Goal: Communication & Community: Answer question/provide support

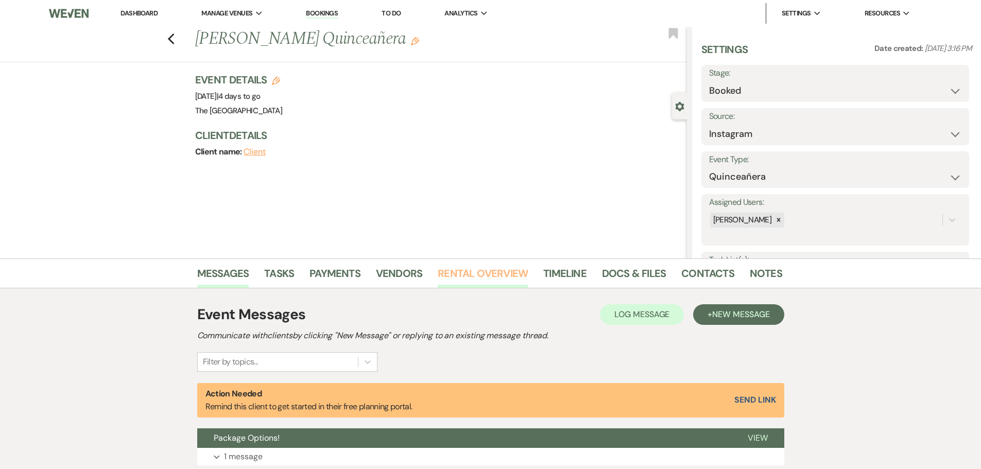
click at [448, 267] on link "Rental Overview" at bounding box center [483, 276] width 90 height 23
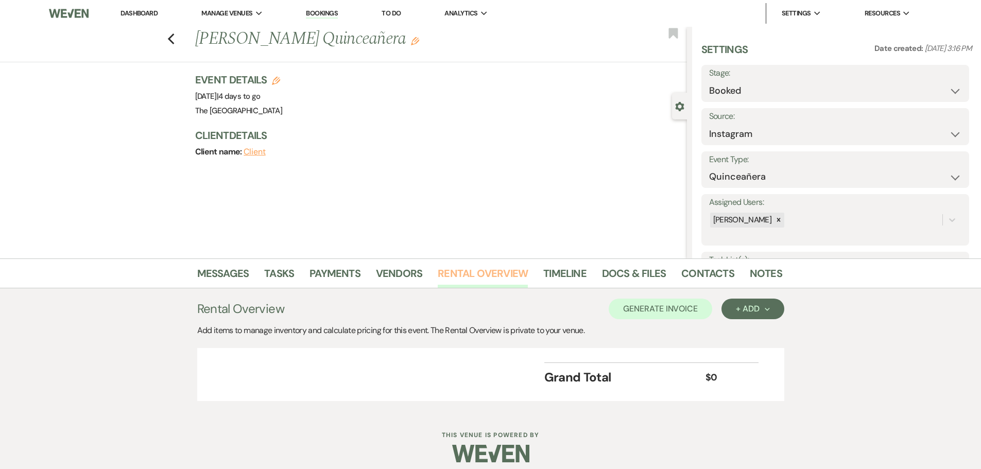
scroll to position [9, 0]
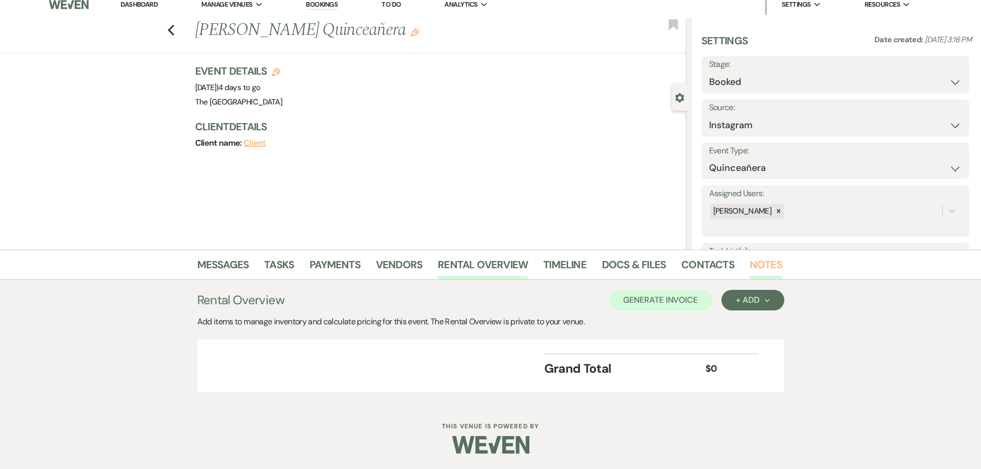
click at [764, 262] on link "Notes" at bounding box center [766, 268] width 32 height 23
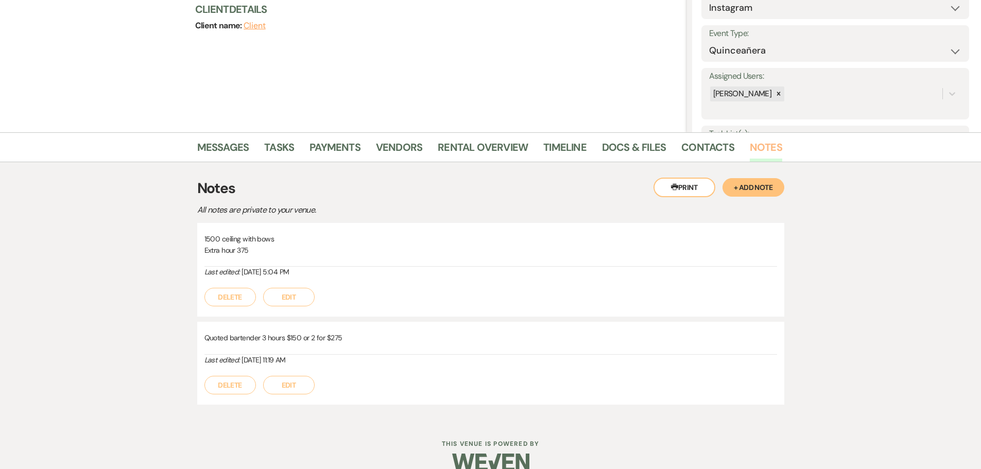
scroll to position [144, 0]
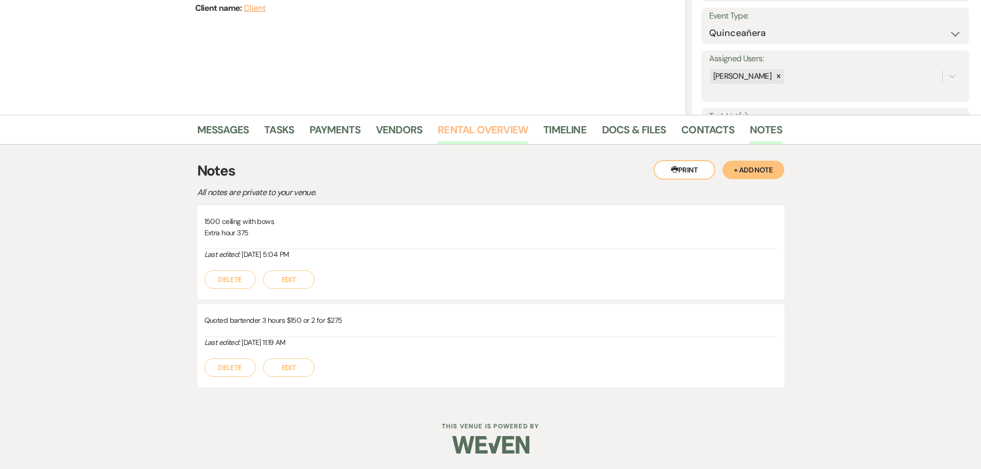
click at [466, 125] on link "Rental Overview" at bounding box center [483, 133] width 90 height 23
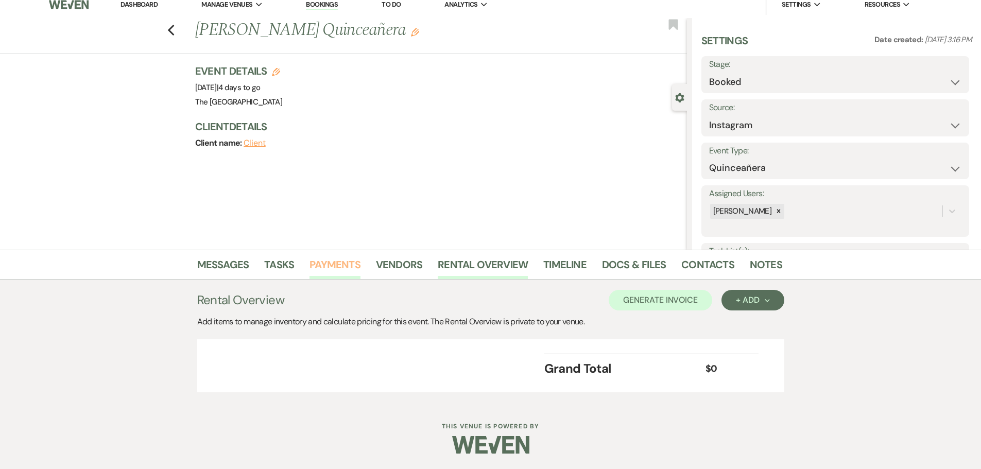
click at [346, 267] on link "Payments" at bounding box center [335, 268] width 51 height 23
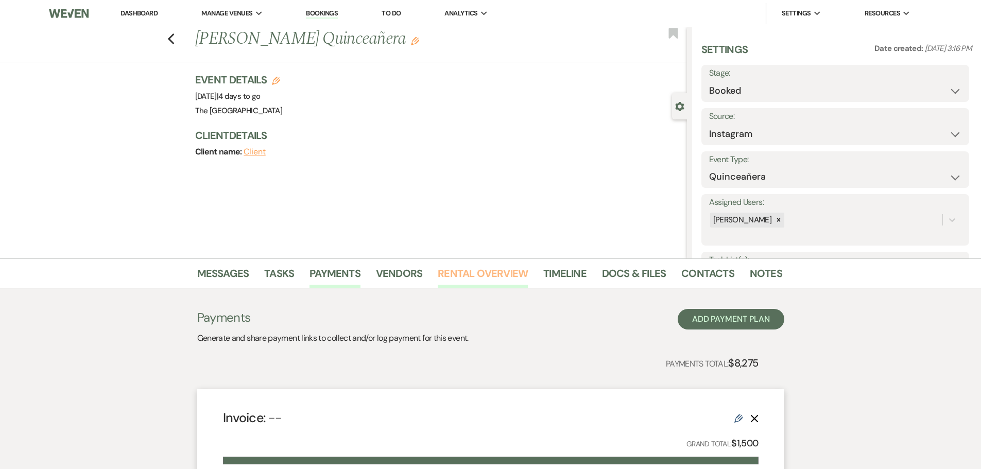
click at [488, 267] on link "Rental Overview" at bounding box center [483, 276] width 90 height 23
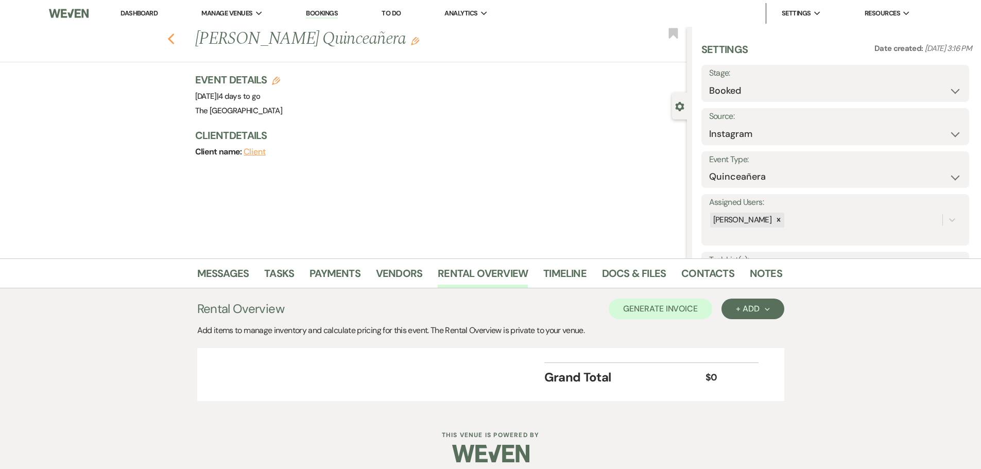
click at [173, 38] on use "button" at bounding box center [170, 38] width 7 height 11
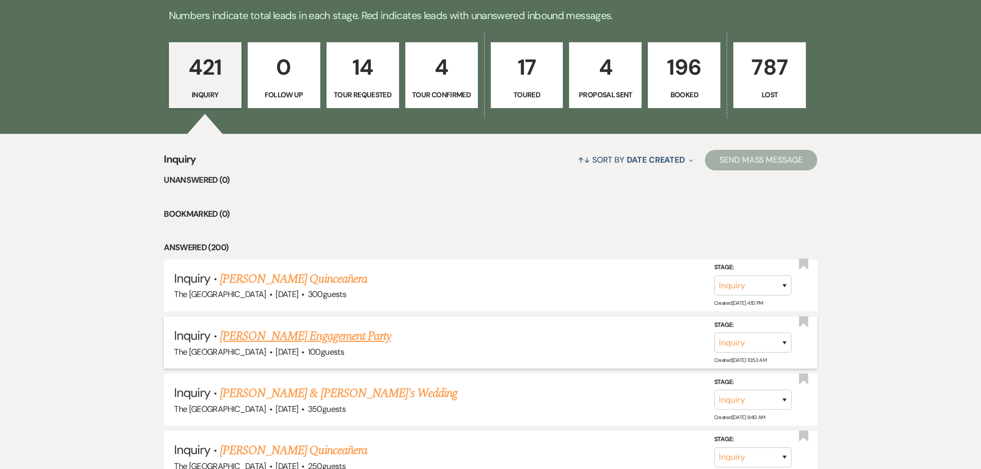
scroll to position [206, 0]
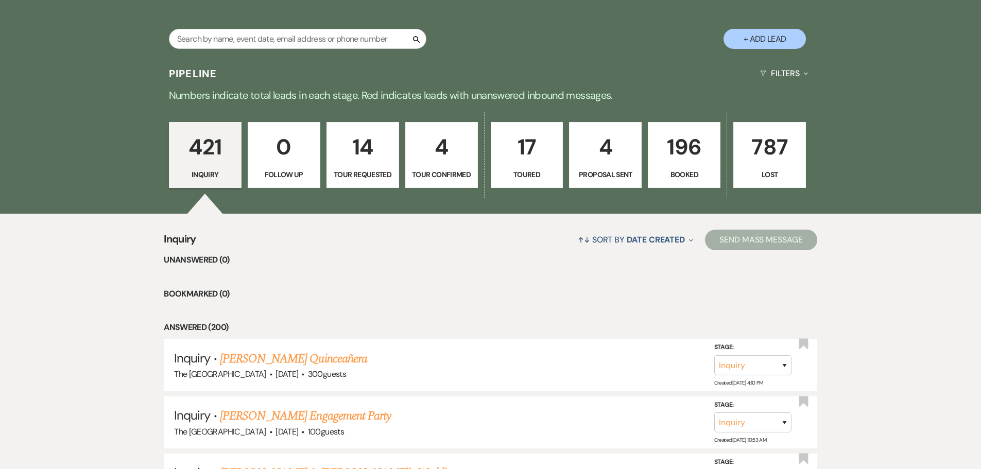
click at [690, 152] on p "196" at bounding box center [684, 147] width 59 height 35
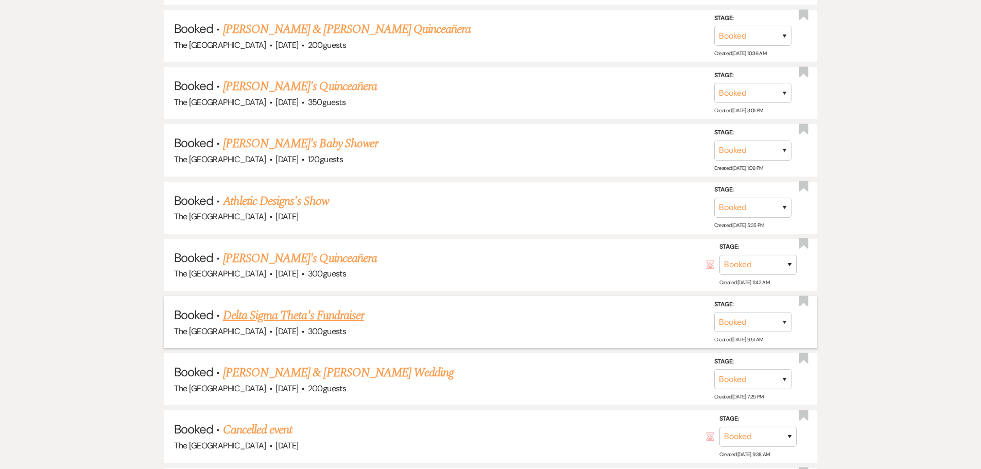
scroll to position [618, 0]
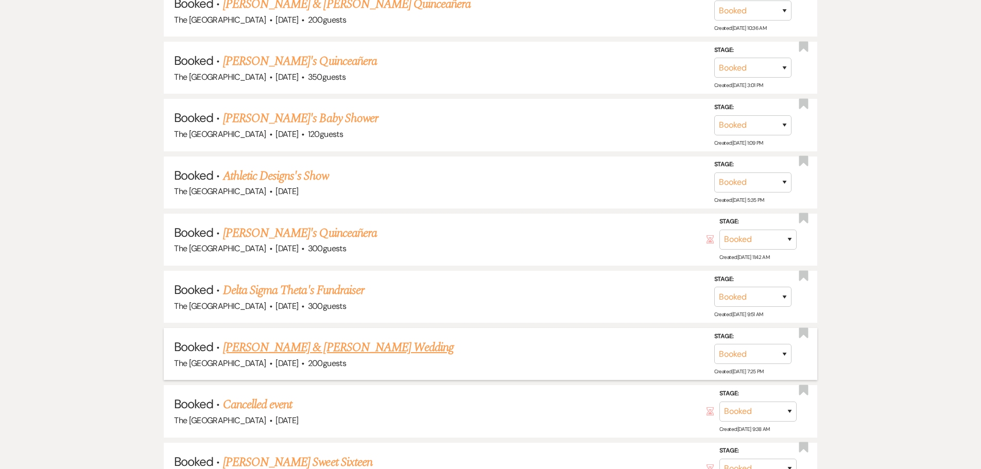
click at [344, 348] on link "[PERSON_NAME] & [PERSON_NAME] Wedding" at bounding box center [338, 347] width 231 height 19
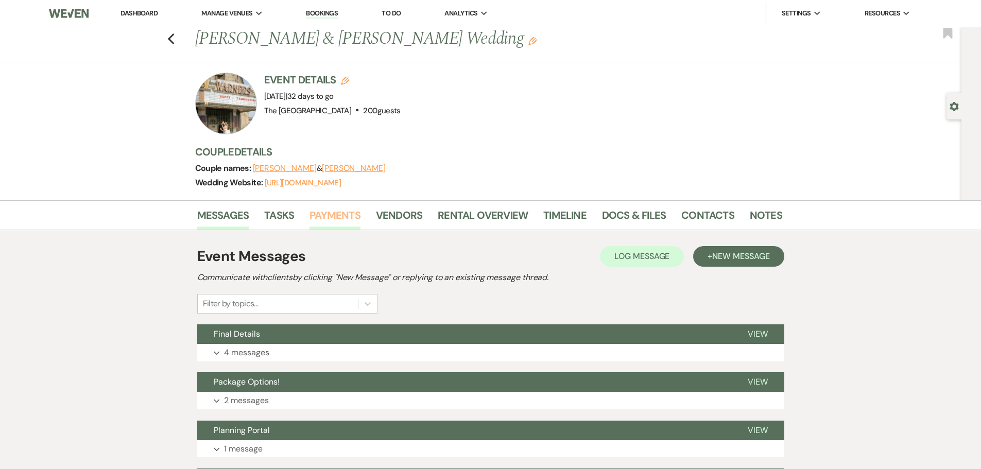
click at [337, 220] on link "Payments" at bounding box center [335, 218] width 51 height 23
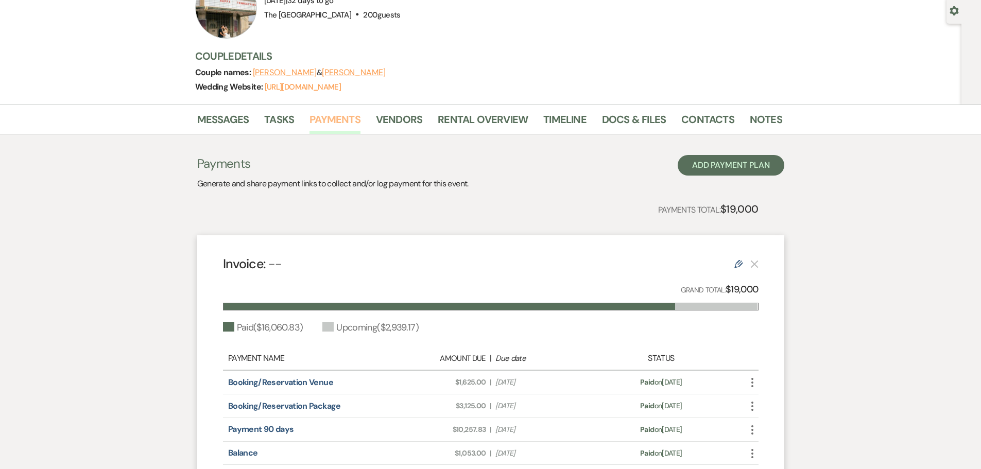
scroll to position [206, 0]
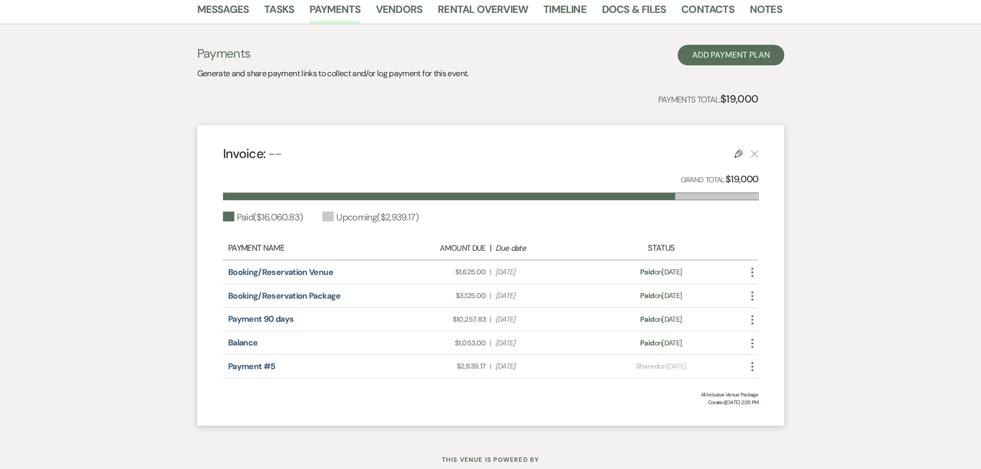
click at [740, 155] on use at bounding box center [739, 154] width 8 height 8
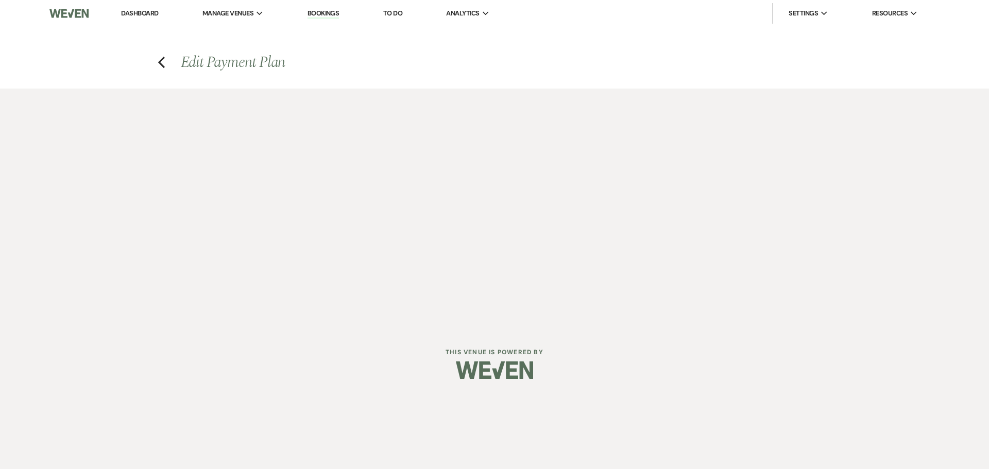
select select "1"
select select "2"
select select "flat"
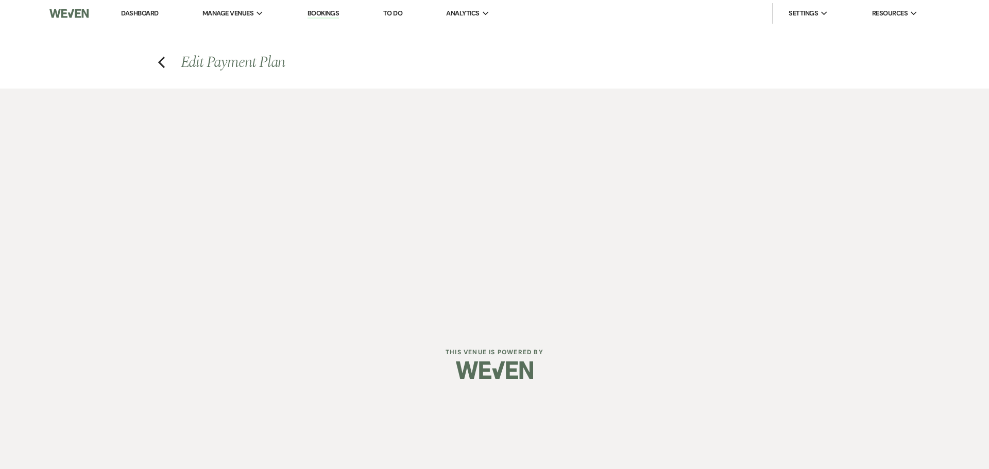
select select "true"
select select "1"
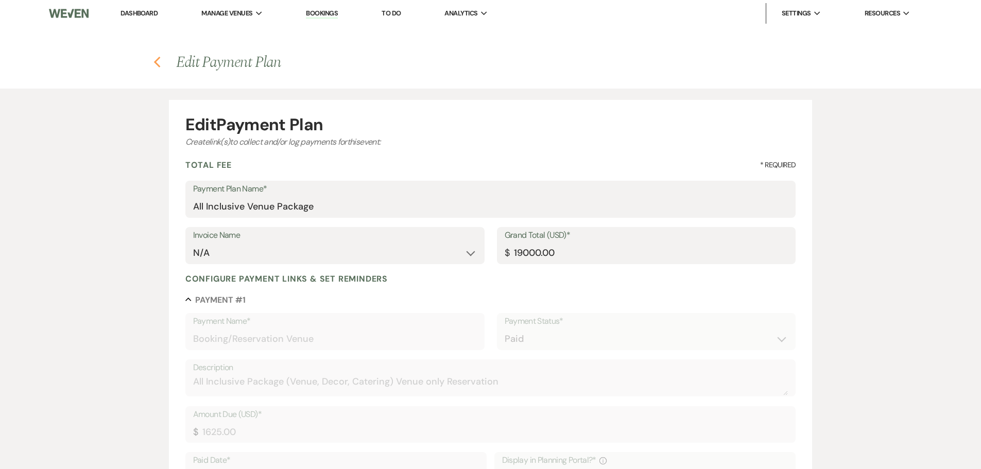
click at [157, 61] on icon "Previous" at bounding box center [157, 62] width 8 height 12
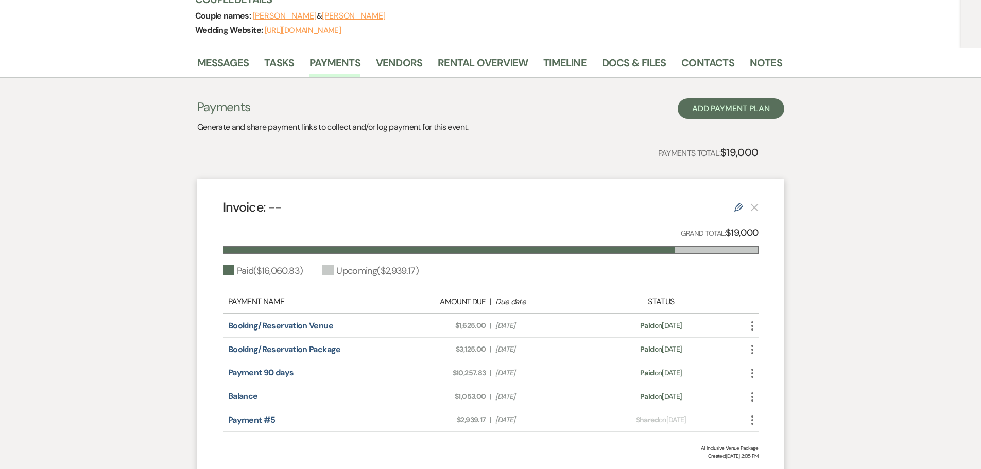
scroll to position [155, 0]
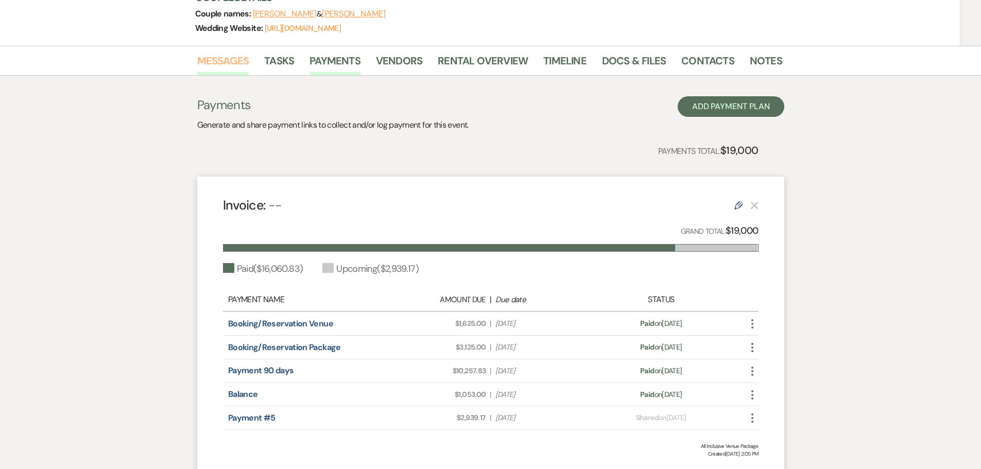
click at [228, 67] on link "Messages" at bounding box center [223, 64] width 52 height 23
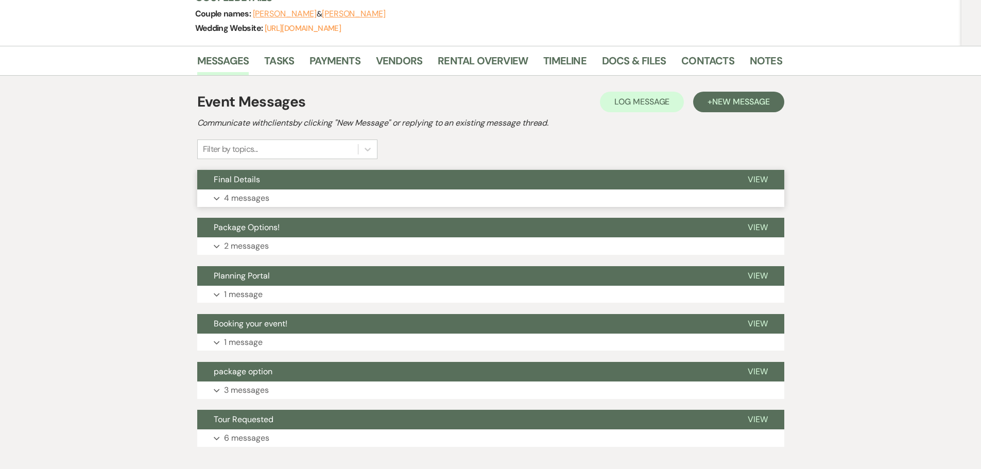
click at [757, 176] on span "View" at bounding box center [758, 179] width 20 height 11
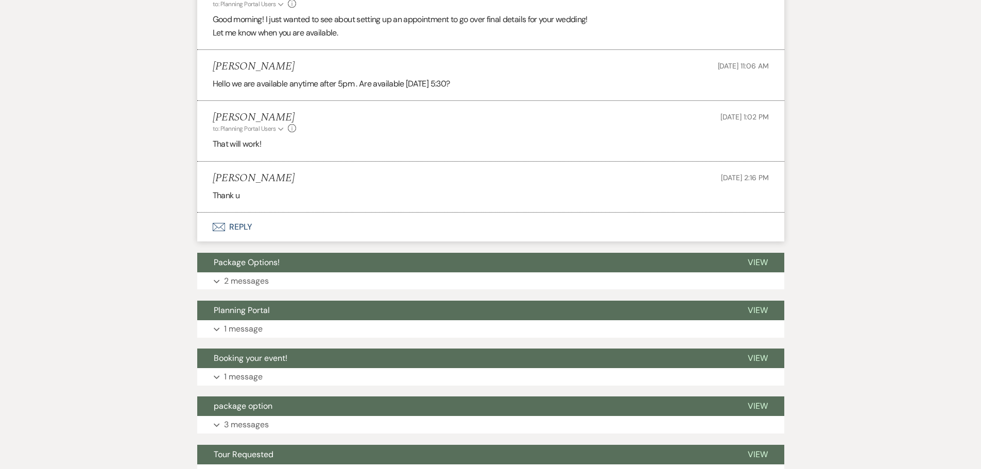
scroll to position [256, 0]
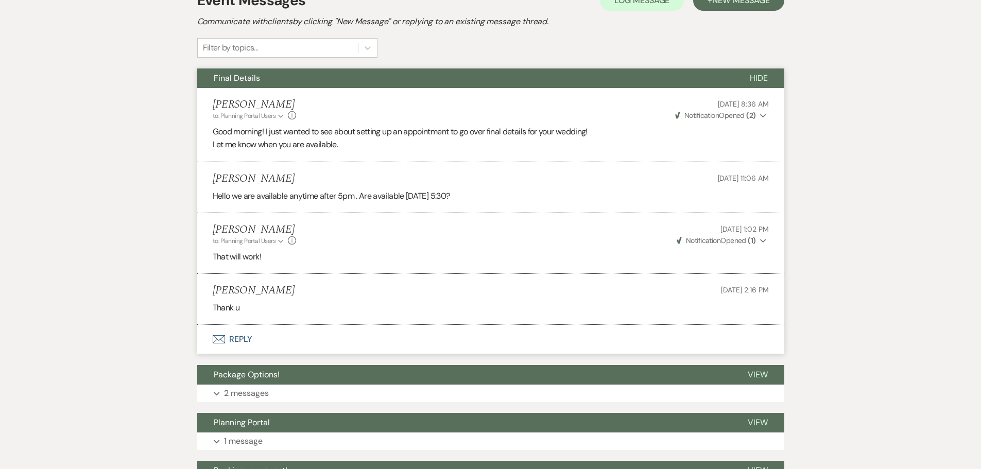
click at [224, 335] on button "Envelope Reply" at bounding box center [490, 339] width 587 height 29
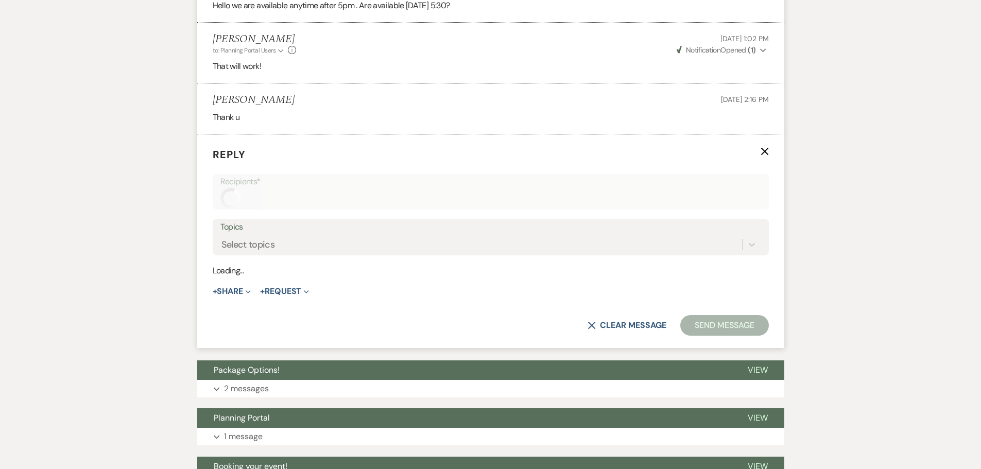
scroll to position [453, 0]
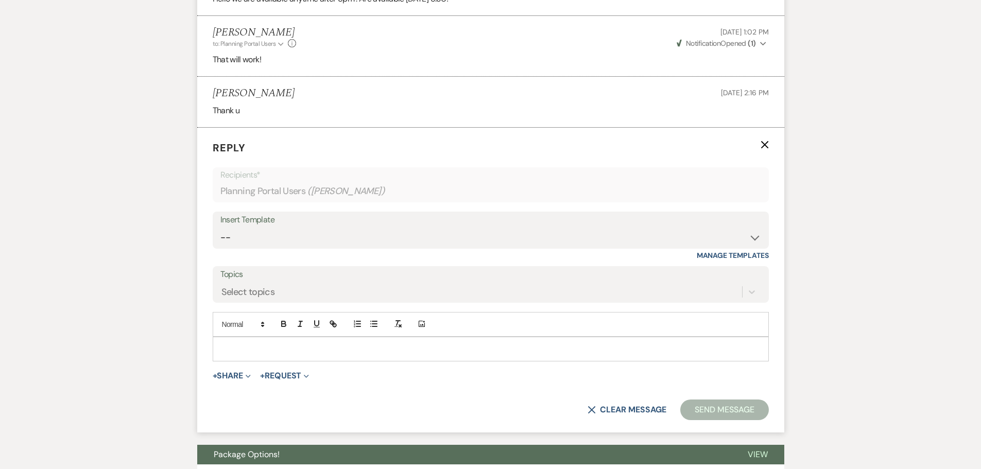
click at [265, 351] on p at bounding box center [491, 349] width 540 height 11
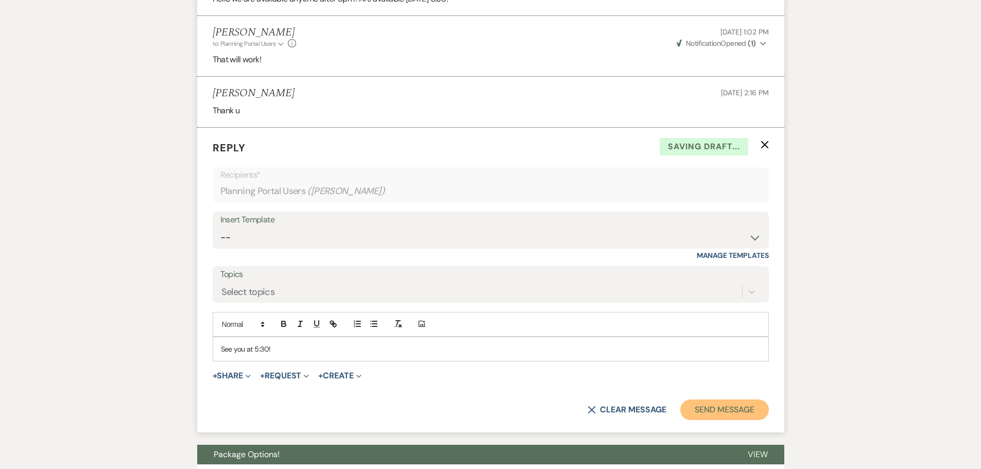
click at [717, 403] on button "Send Message" at bounding box center [724, 410] width 88 height 21
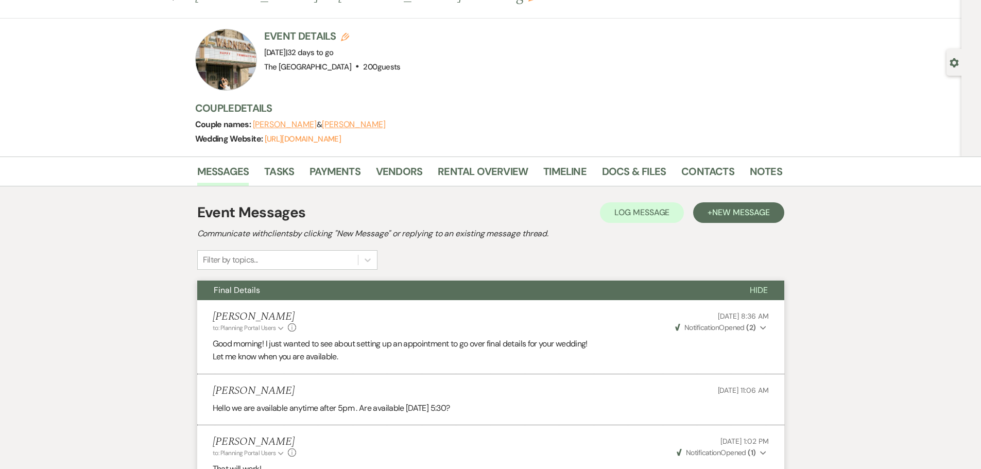
scroll to position [0, 0]
